Goal: Transaction & Acquisition: Purchase product/service

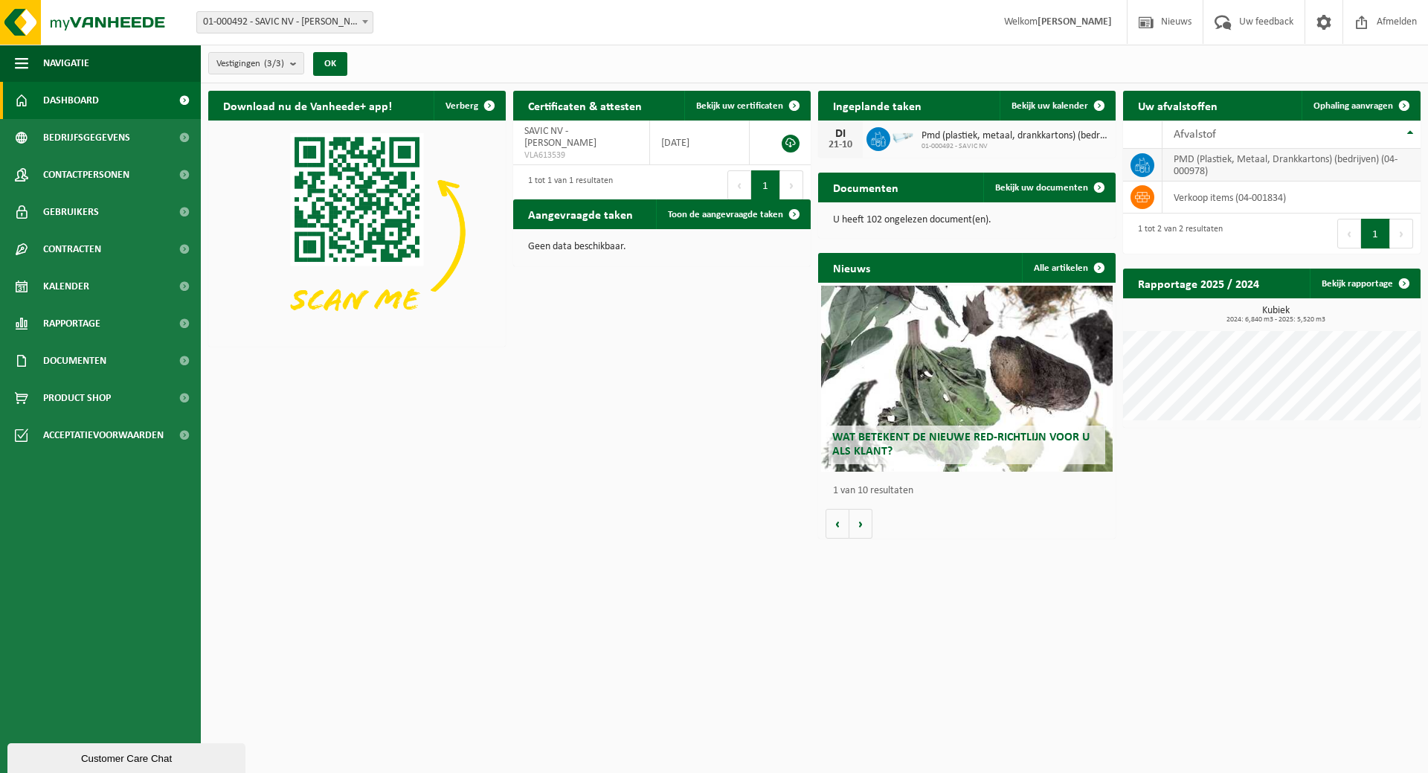
click at [1142, 162] on icon at bounding box center [1142, 165] width 15 height 15
click at [874, 139] on icon at bounding box center [874, 141] width 4 height 7
click at [62, 397] on span "Product Shop" at bounding box center [77, 397] width 68 height 37
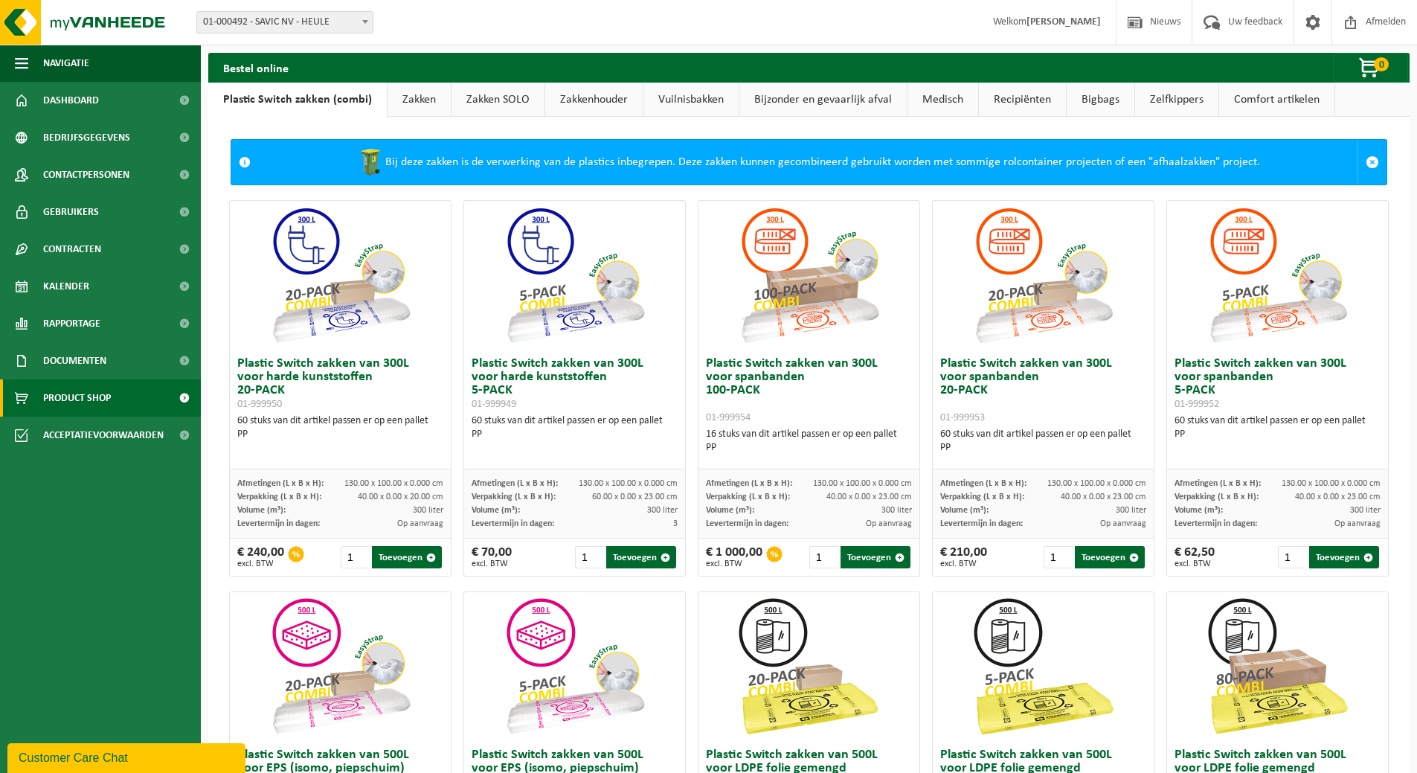
click at [414, 100] on link "Zakken" at bounding box center [419, 100] width 63 height 34
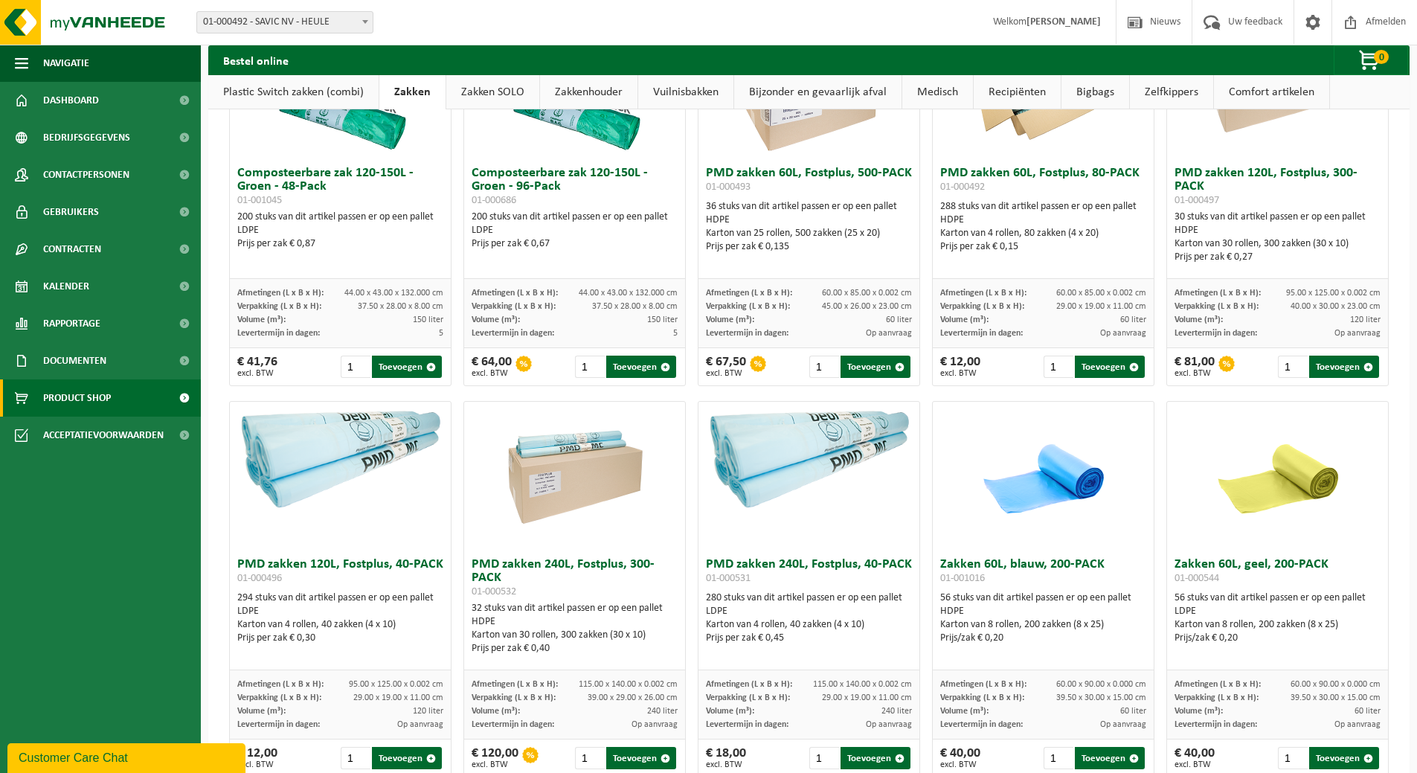
scroll to position [744, 0]
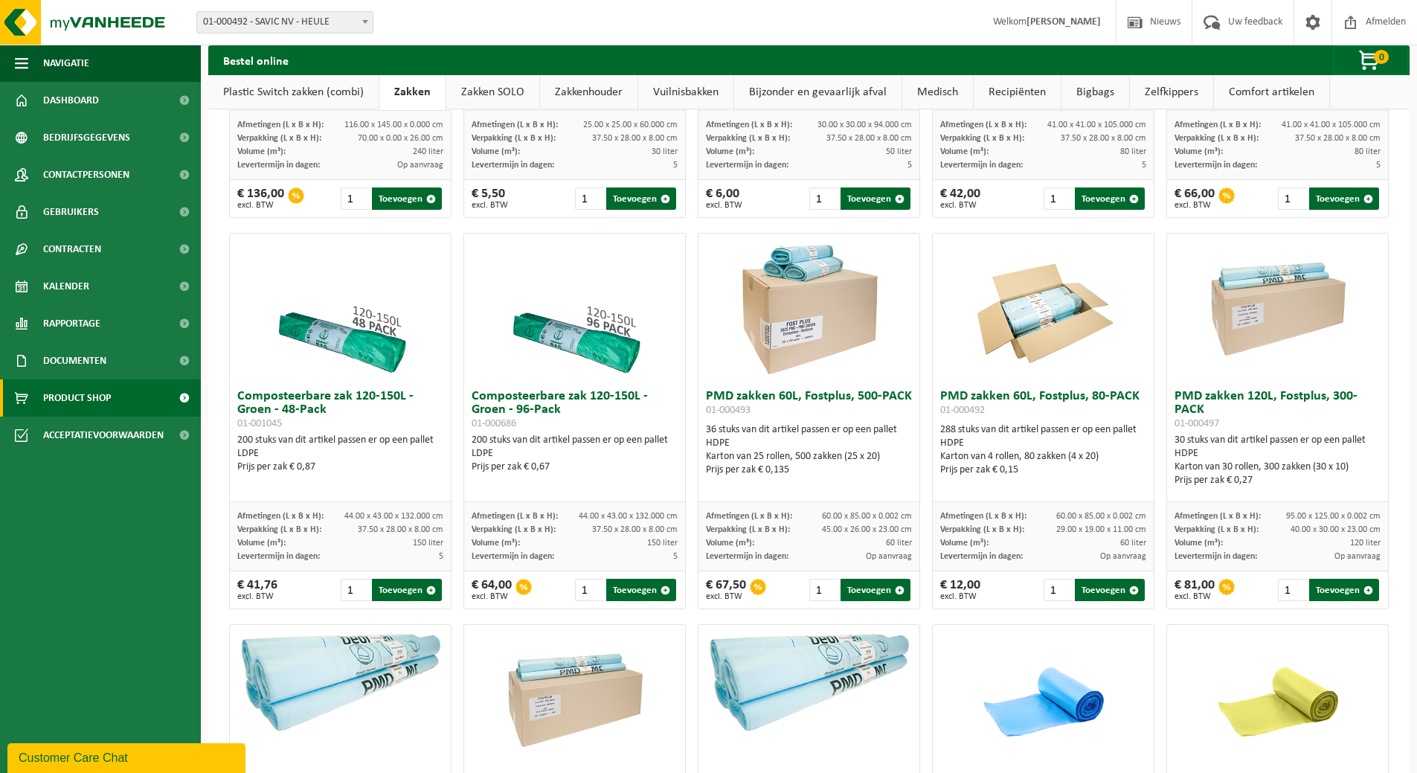
click at [781, 332] on img at bounding box center [809, 308] width 149 height 149
click at [1081, 586] on button "Toevoegen" at bounding box center [1110, 590] width 70 height 22
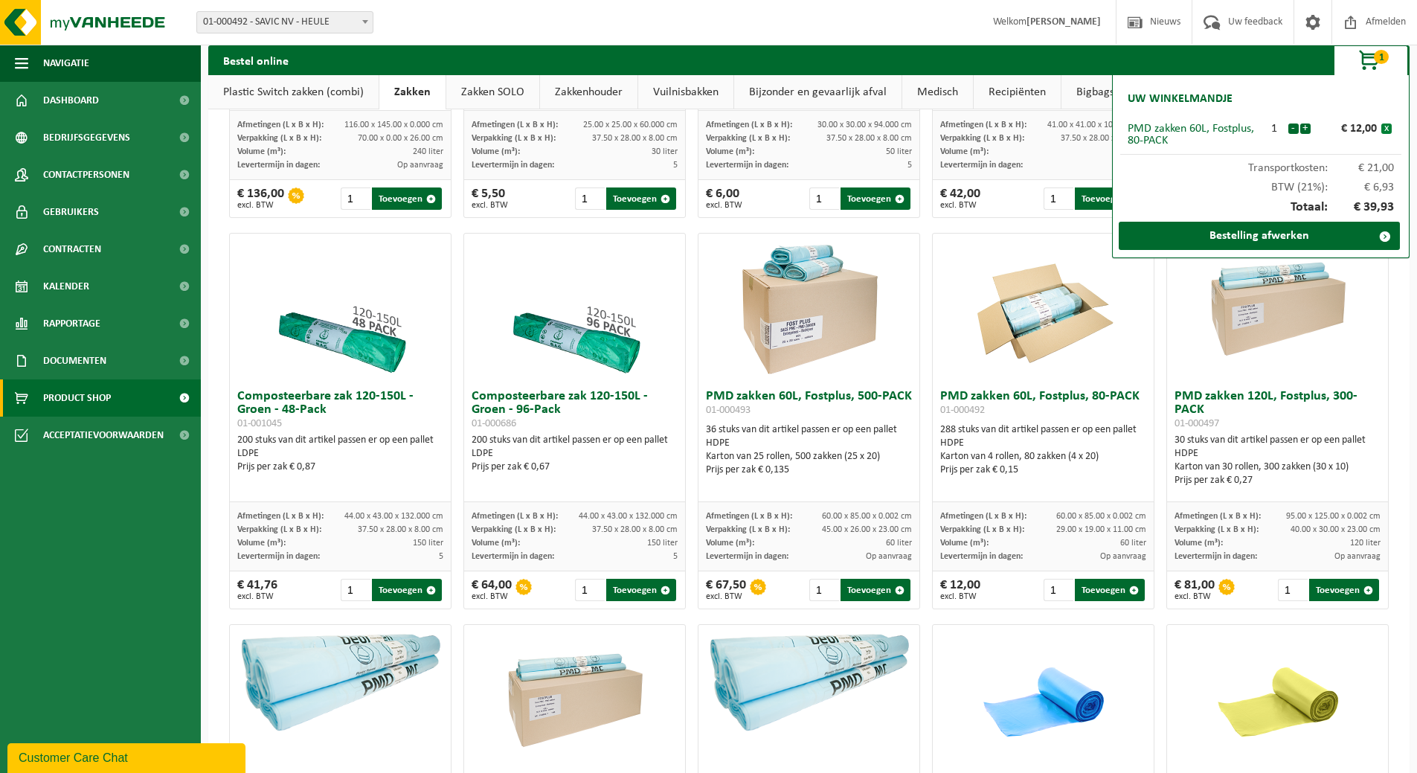
click at [1387, 130] on button "x" at bounding box center [1386, 128] width 10 height 10
